Goal: Obtain resource: Download file/media

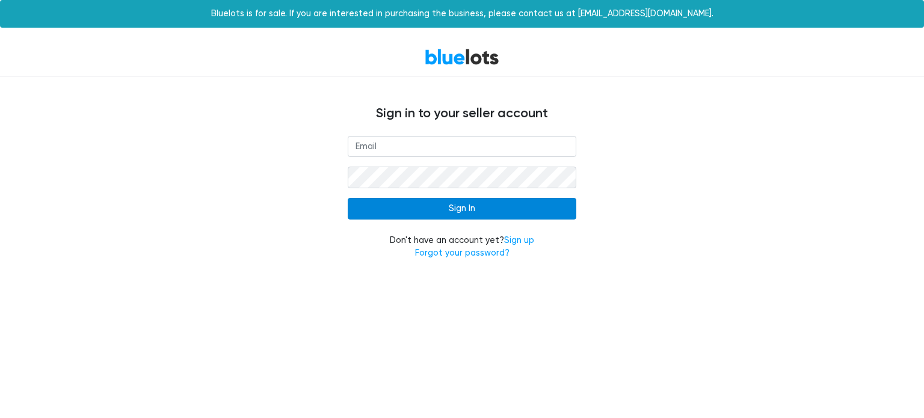
type input "admin@zebraindustries.net"
click at [479, 204] on input "Sign In" at bounding box center [462, 209] width 229 height 22
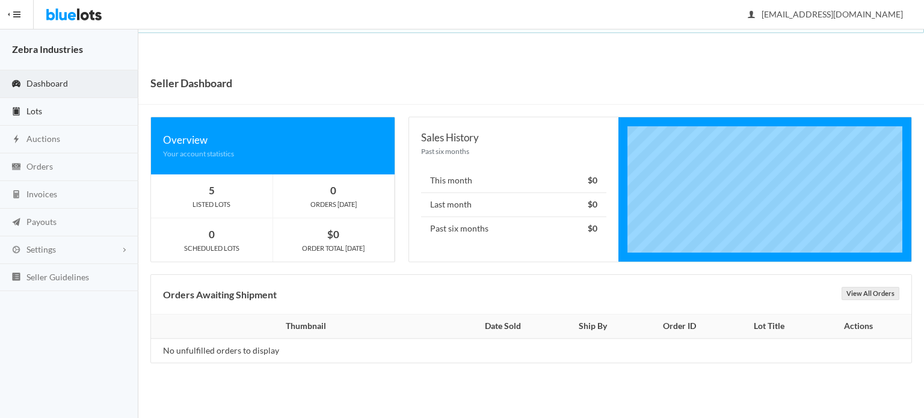
click at [93, 117] on link "Lots" at bounding box center [69, 112] width 138 height 28
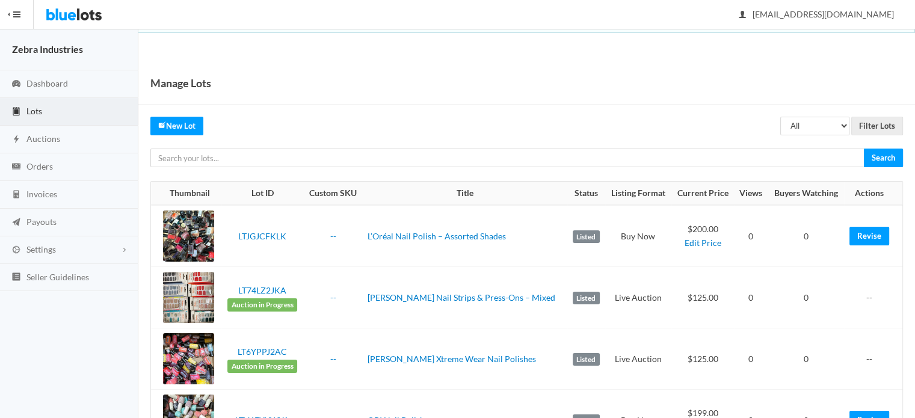
scroll to position [117, 0]
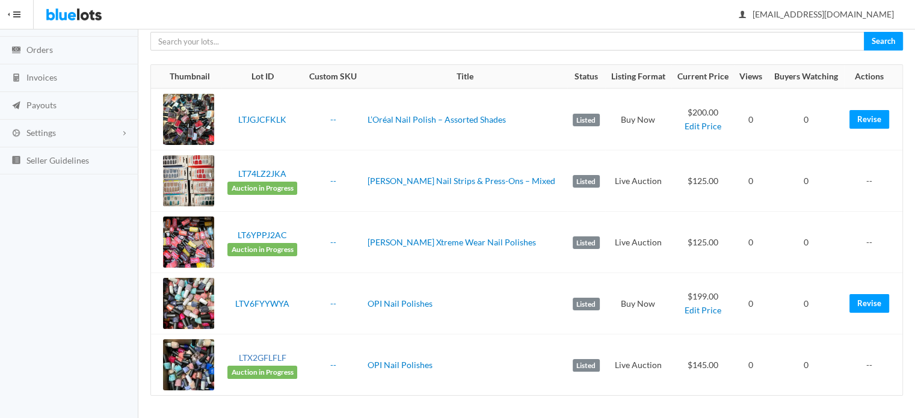
click at [255, 357] on link "LTX2GFLFLF" at bounding box center [263, 358] width 48 height 10
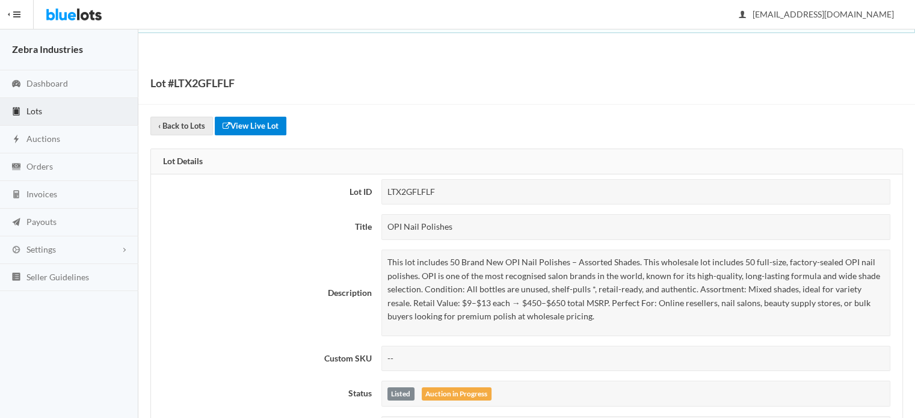
click at [253, 123] on link "View Live Lot" at bounding box center [251, 126] width 72 height 19
click at [235, 123] on link "View Live Lot" at bounding box center [251, 126] width 72 height 19
click at [253, 125] on link "View Live Lot" at bounding box center [251, 126] width 72 height 19
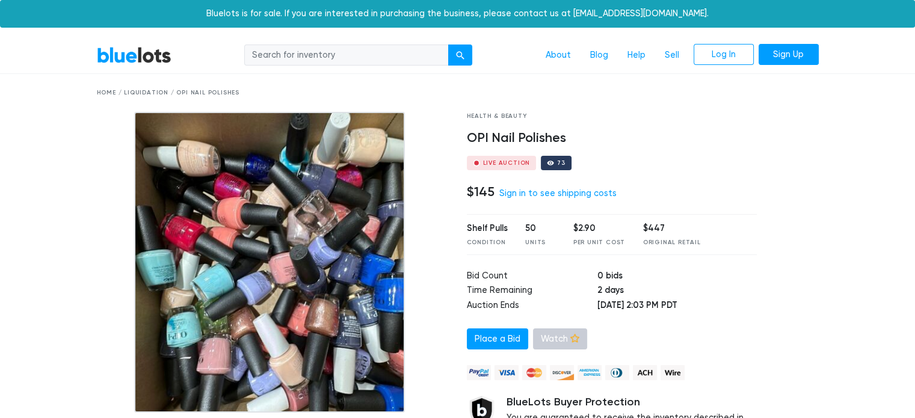
click at [560, 342] on link "Watch" at bounding box center [560, 339] width 54 height 22
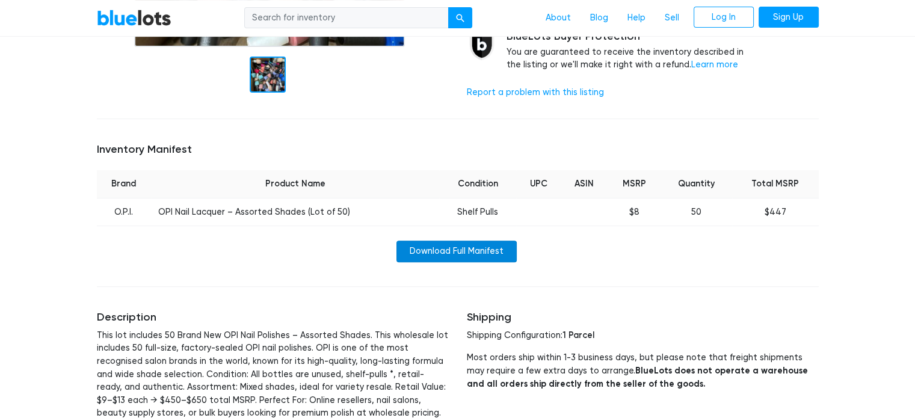
click at [431, 252] on link "Download Full Manifest" at bounding box center [456, 252] width 120 height 22
